Goal: Learn about a topic

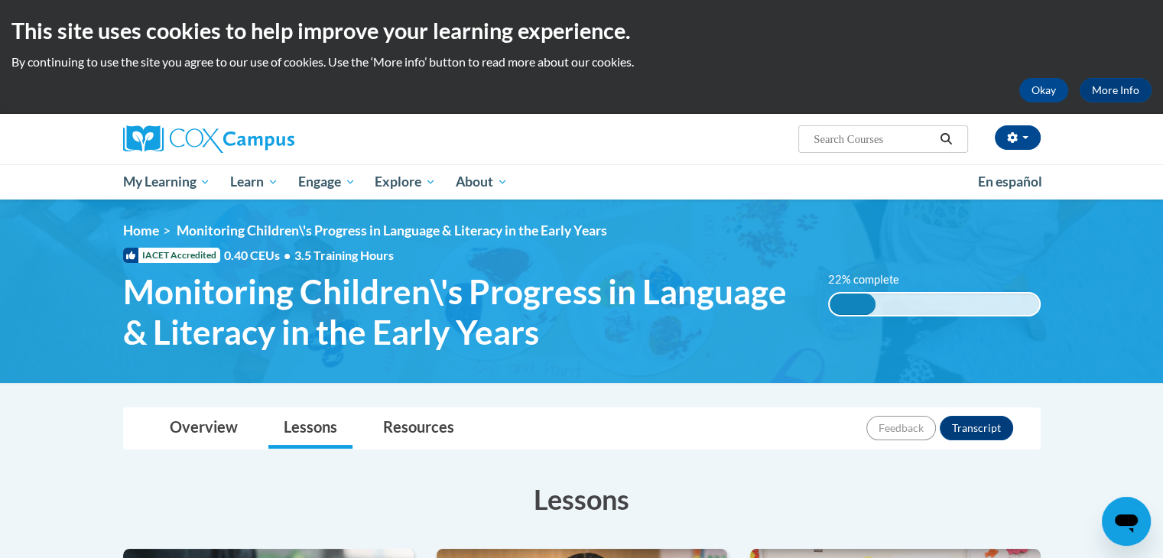
click at [1160, 149] on div "[PERSON_NAME] ([GEOGRAPHIC_DATA]/New_York UTC-04:00) My Profile Inbox My Transc…" at bounding box center [581, 157] width 1163 height 86
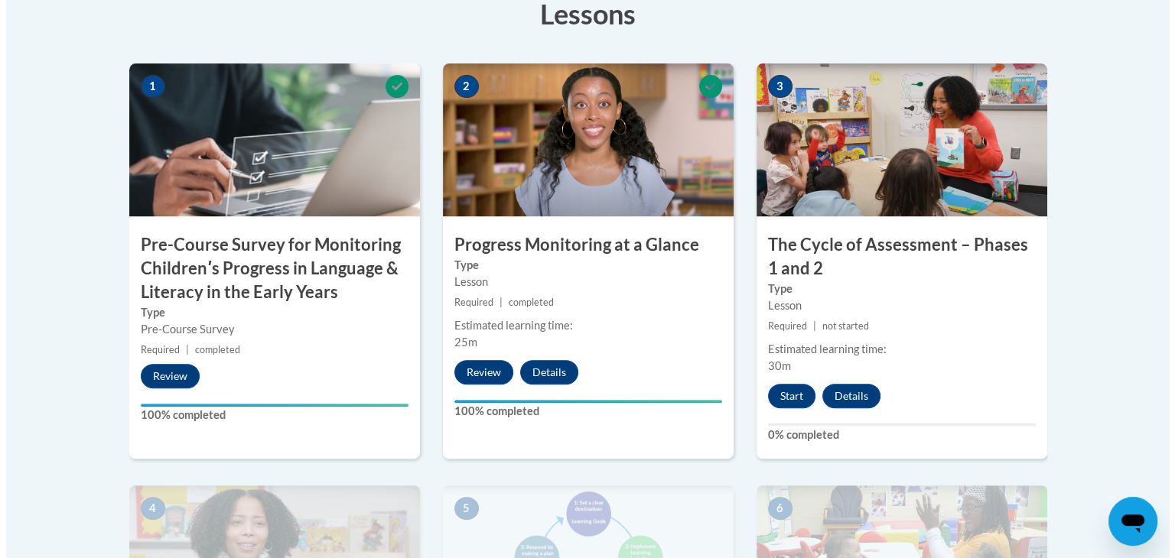
scroll to position [477, 0]
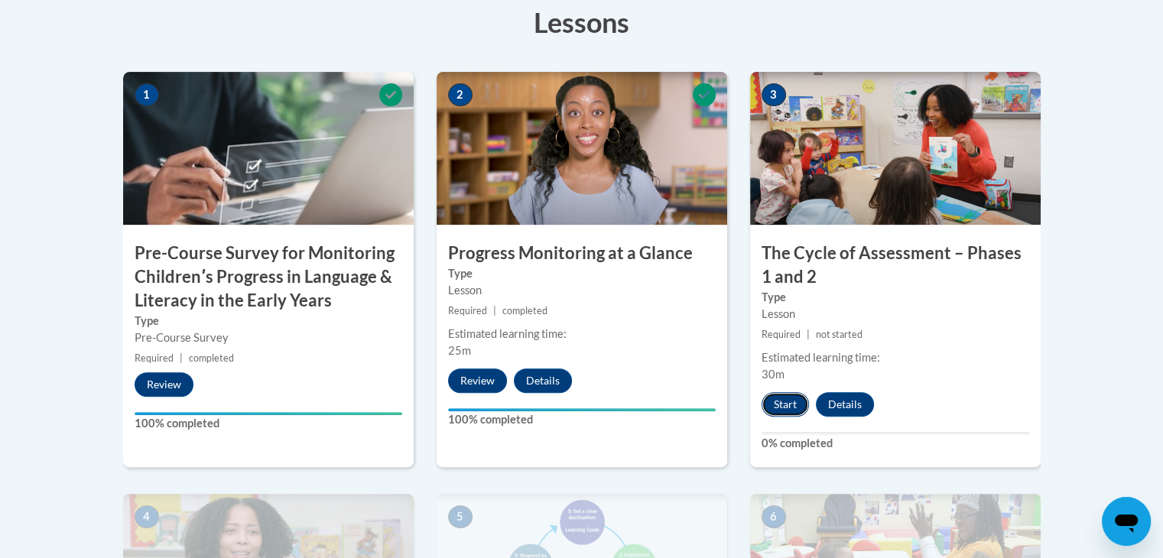
drag, startPoint x: 796, startPoint y: 420, endPoint x: 778, endPoint y: 408, distance: 21.4
click at [778, 408] on button "Start" at bounding box center [785, 404] width 47 height 24
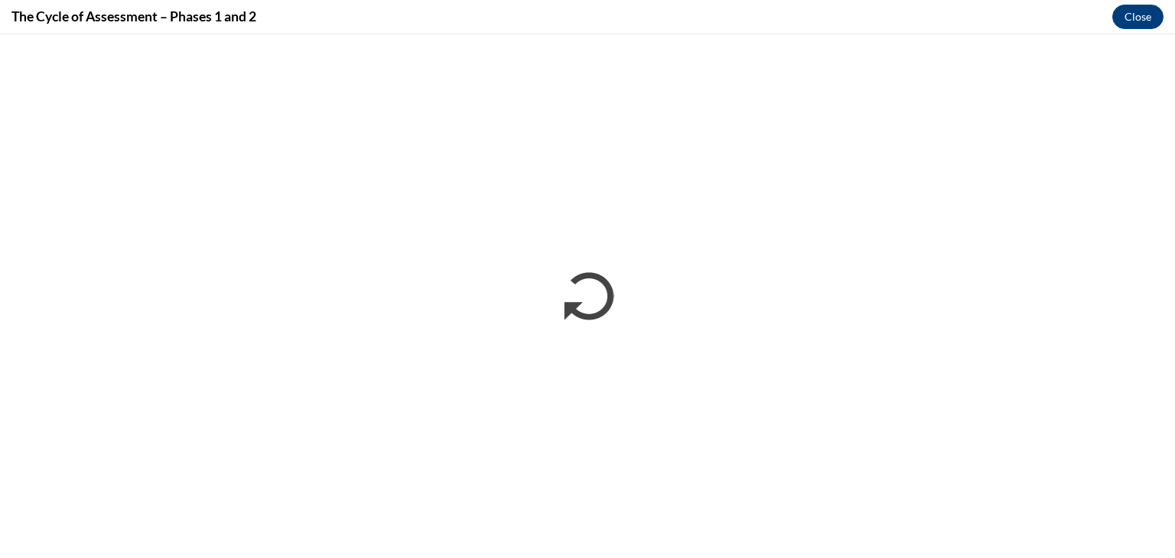
scroll to position [0, 0]
